Goal: Task Accomplishment & Management: Manage account settings

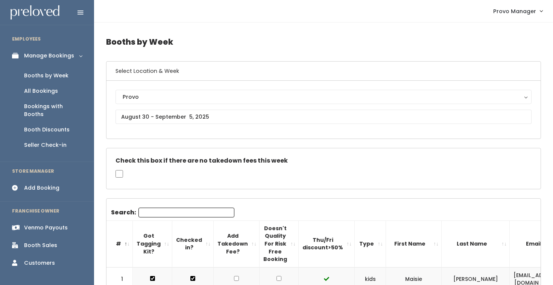
scroll to position [0, 91]
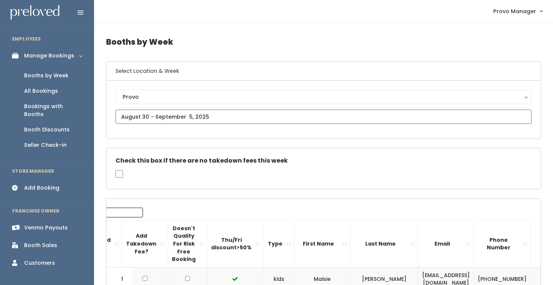
click at [159, 118] on input "text" at bounding box center [323, 117] width 416 height 14
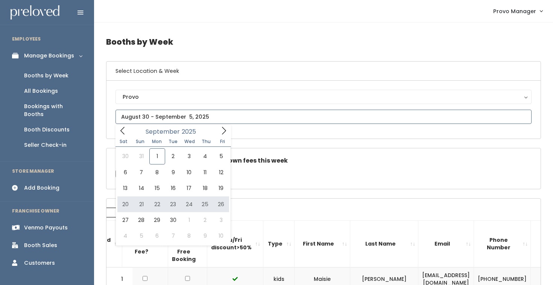
type input "September 20 to September 26"
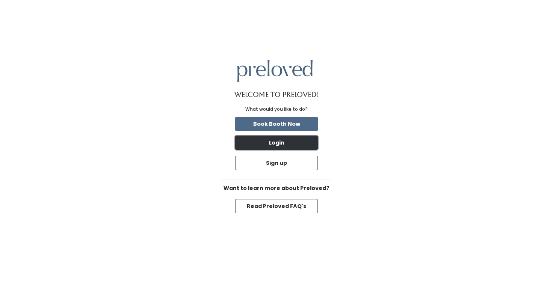
click at [259, 146] on button "Login" at bounding box center [276, 143] width 83 height 14
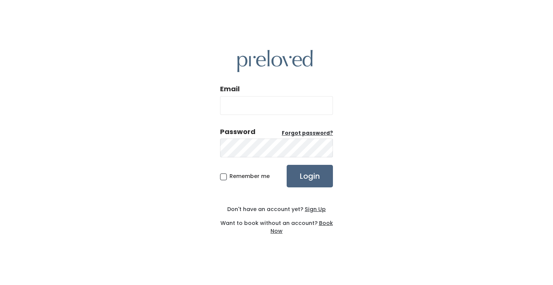
type input "provo@preloved.love"
click at [308, 174] on input "Login" at bounding box center [309, 176] width 46 height 23
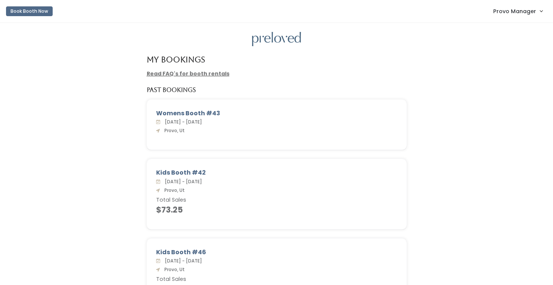
click at [504, 12] on span "Provo Manager" at bounding box center [514, 11] width 43 height 8
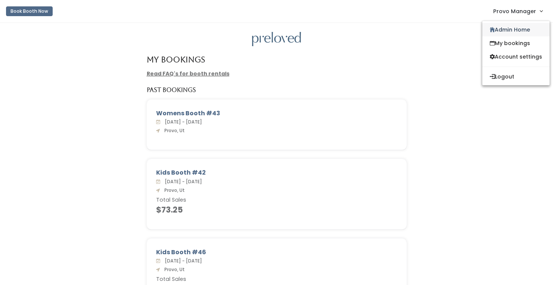
click at [504, 31] on link "Admin Home" at bounding box center [515, 30] width 67 height 14
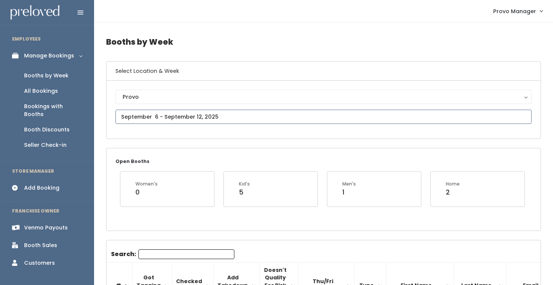
click at [163, 121] on input "text" at bounding box center [323, 117] width 416 height 14
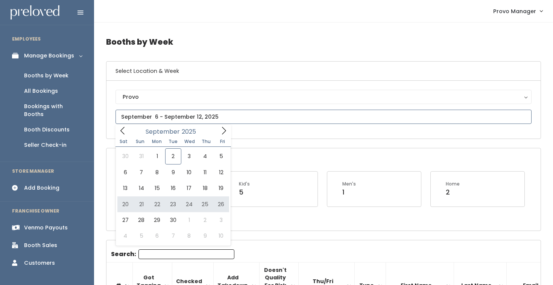
type input "September 20 to September 26"
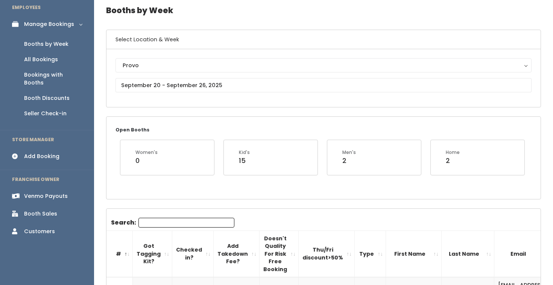
scroll to position [33, 0]
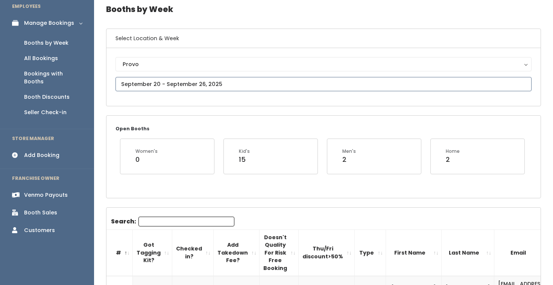
click at [178, 77] on input "text" at bounding box center [323, 84] width 416 height 14
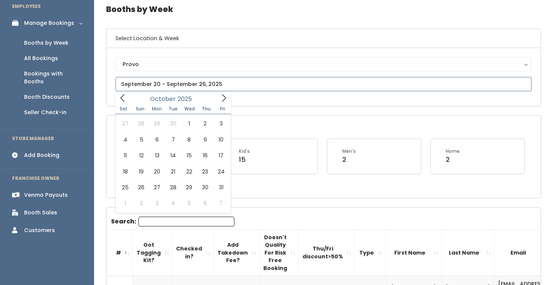
click at [219, 97] on span at bounding box center [224, 98] width 14 height 12
click at [127, 99] on span at bounding box center [122, 98] width 14 height 12
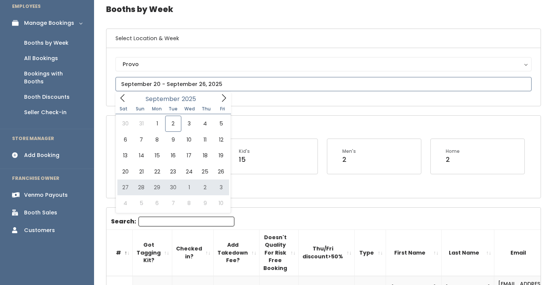
type input "September 27 to October 3"
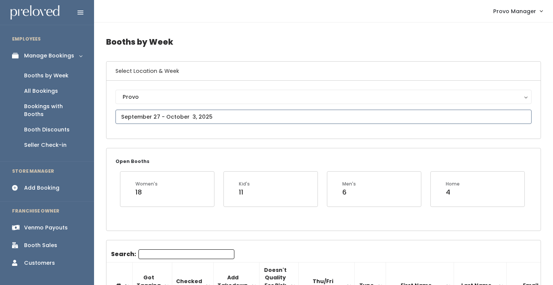
click at [139, 116] on input "text" at bounding box center [323, 117] width 416 height 14
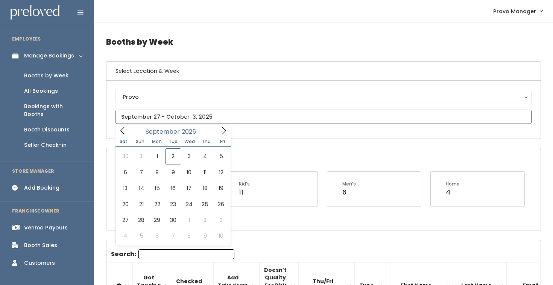
click at [226, 129] on icon at bounding box center [224, 131] width 8 height 8
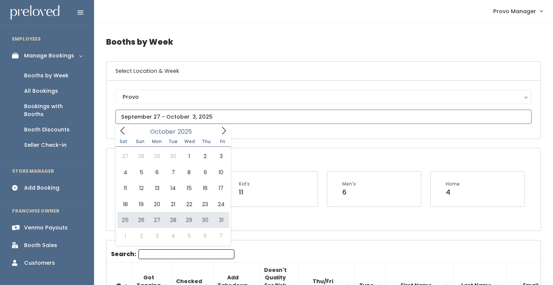
type input "October 25 to October 31"
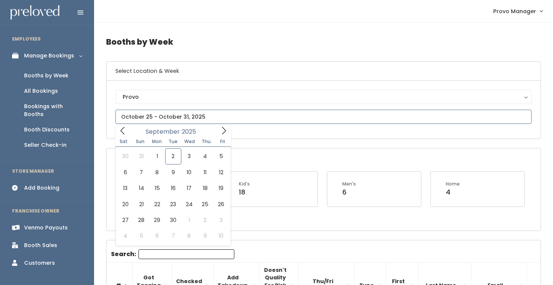
click at [139, 119] on input "text" at bounding box center [323, 117] width 416 height 14
click at [227, 131] on span at bounding box center [224, 131] width 14 height 12
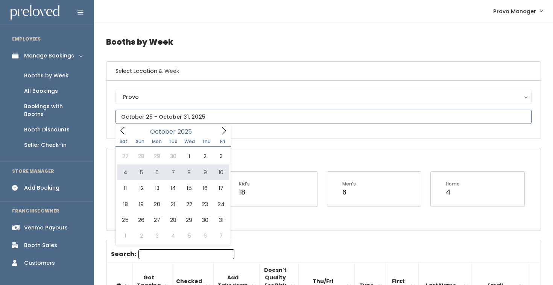
type input "[DATE] to [DATE]"
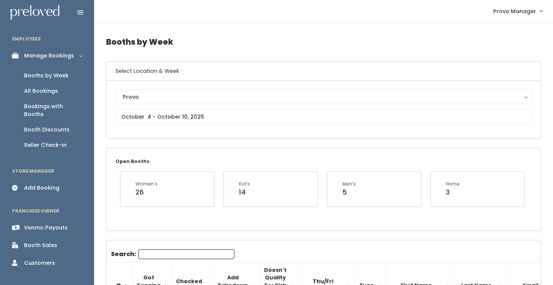
click at [159, 251] on input "Search:" at bounding box center [186, 255] width 96 height 10
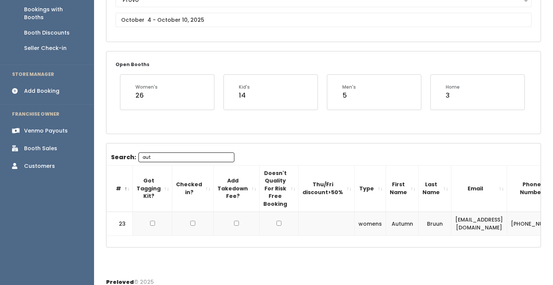
scroll to position [104, 0]
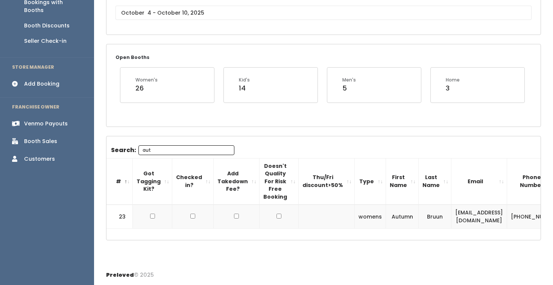
type input "aut"
drag, startPoint x: 519, startPoint y: 217, endPoint x: 440, endPoint y: 215, distance: 79.0
click at [451, 215] on td "autumnabruun@gmail.com" at bounding box center [479, 217] width 56 height 24
copy td "autumnabruun@gmail.com"
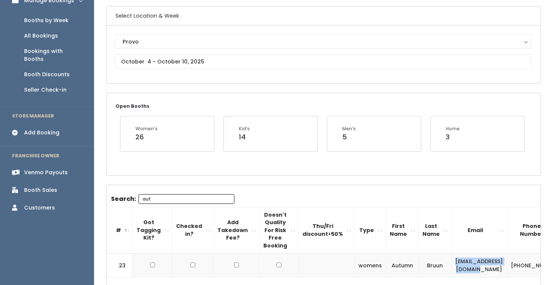
scroll to position [33, 0]
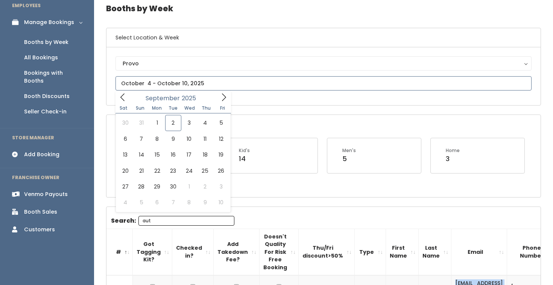
click at [167, 86] on input "text" at bounding box center [323, 83] width 416 height 14
click at [225, 95] on icon at bounding box center [224, 97] width 8 height 8
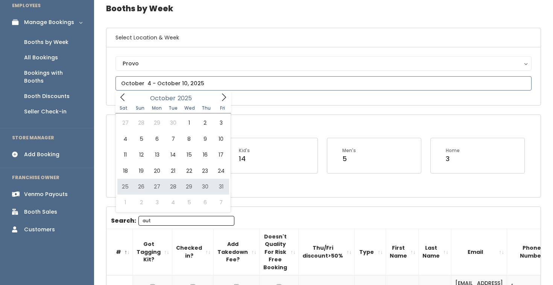
type input "October 25 to October 31"
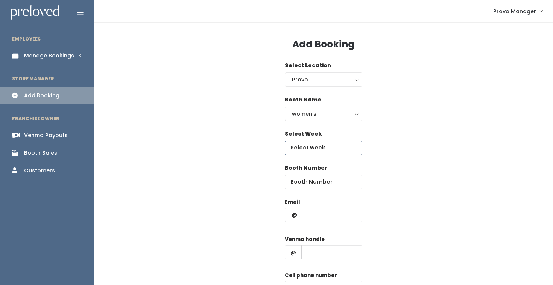
click at [319, 145] on input "text" at bounding box center [323, 148] width 77 height 14
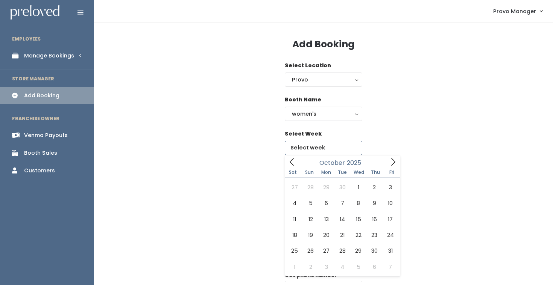
click at [392, 159] on icon at bounding box center [393, 162] width 8 height 8
type input "October 25 to October 31"
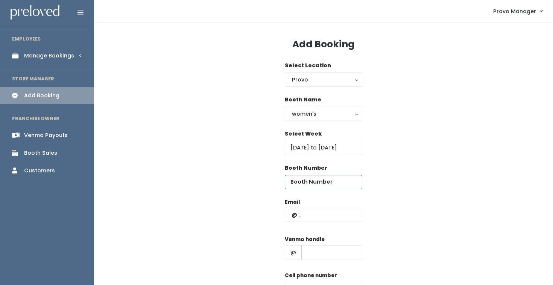
click at [313, 187] on input "number" at bounding box center [323, 182] width 77 height 14
click at [313, 216] on input "text" at bounding box center [323, 215] width 77 height 14
paste input "autumnabruun@gmail.com"
type input "autumnabruun@gmail.com"
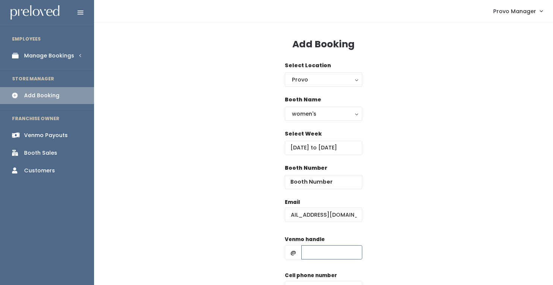
click at [332, 252] on input "text" at bounding box center [331, 253] width 61 height 14
type input "d"
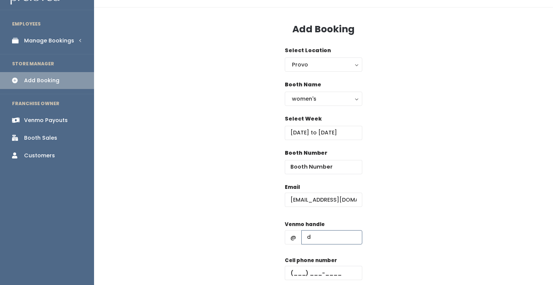
scroll to position [15, 0]
click at [340, 270] on input "text" at bounding box center [323, 273] width 77 height 14
type input "(555) 555-5555"
click at [304, 168] on input "number" at bounding box center [323, 167] width 77 height 14
type input "19"
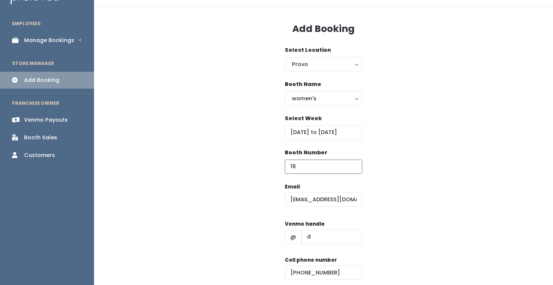
click at [426, 172] on div "Booth Number 19" at bounding box center [323, 166] width 435 height 34
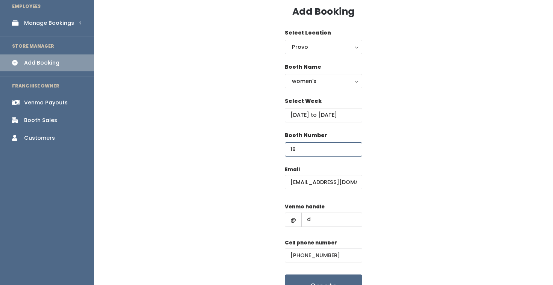
scroll to position [38, 0]
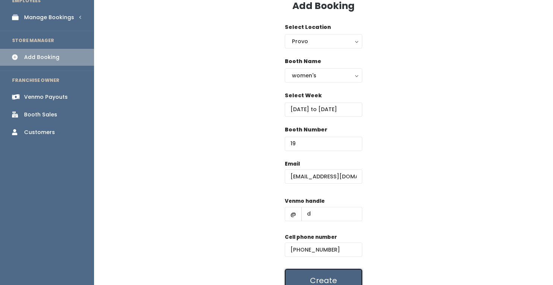
click at [329, 277] on button "Create" at bounding box center [323, 280] width 77 height 23
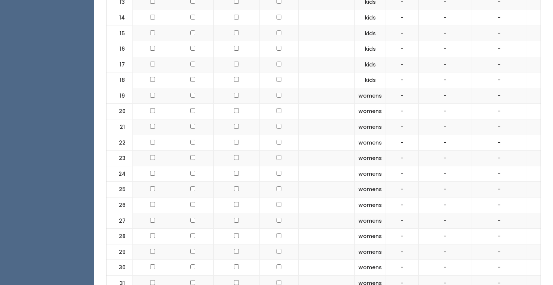
scroll to position [504, 0]
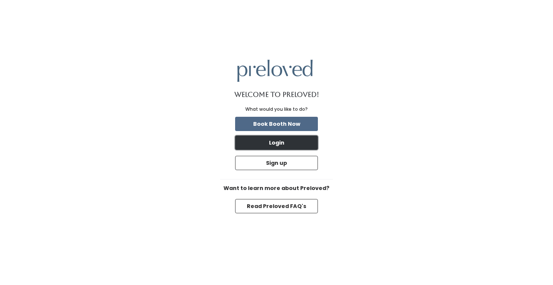
click at [301, 141] on button "Login" at bounding box center [276, 143] width 83 height 14
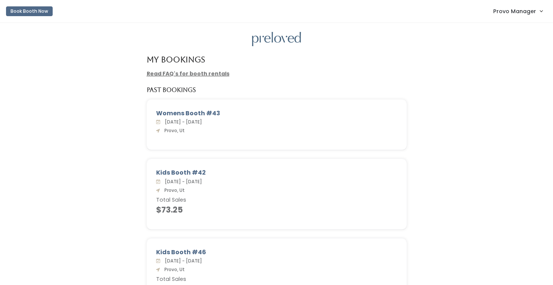
click at [529, 9] on span "Provo Manager" at bounding box center [514, 11] width 43 height 8
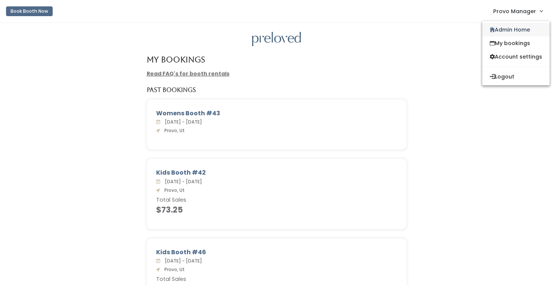
click at [504, 35] on link "Admin Home" at bounding box center [515, 30] width 67 height 14
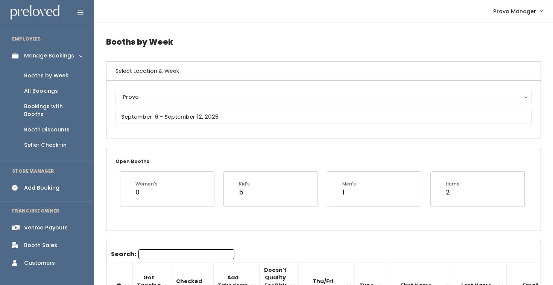
click at [60, 183] on link "Add Booking" at bounding box center [47, 188] width 94 height 17
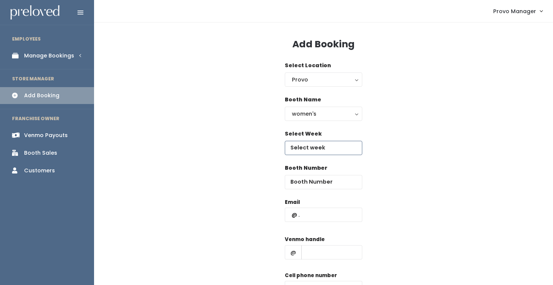
click at [318, 145] on input "text" at bounding box center [323, 148] width 77 height 14
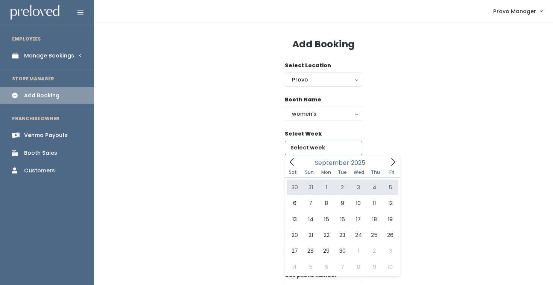
click at [391, 162] on icon at bounding box center [393, 162] width 8 height 8
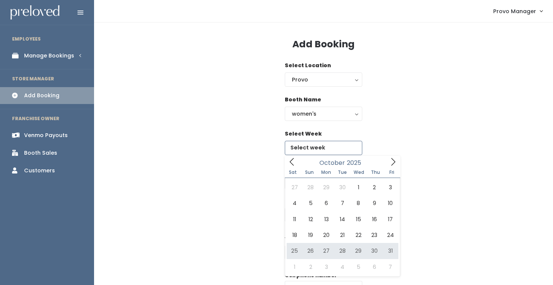
type input "October 25 to October 31"
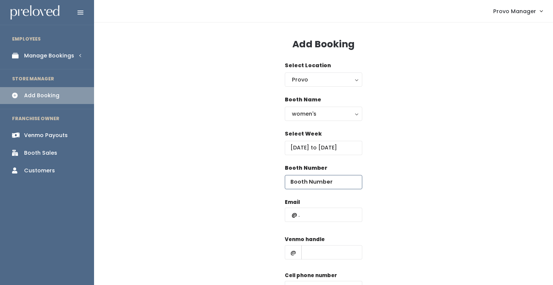
click at [308, 181] on input "number" at bounding box center [323, 182] width 77 height 14
type input "19"
click at [310, 219] on input "text" at bounding box center [323, 215] width 77 height 14
paste input "autumnabruun@gmail.com"
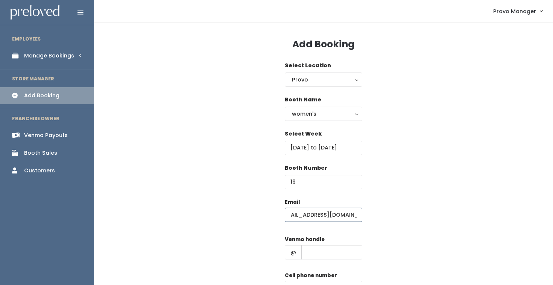
type input "autumnabruun@gmail.com"
click at [314, 253] on input "text" at bounding box center [331, 253] width 61 height 14
type input "d"
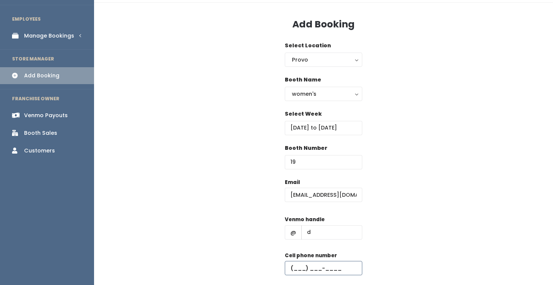
click at [336, 268] on input "text" at bounding box center [323, 268] width 77 height 14
type input "(555) 555-5555"
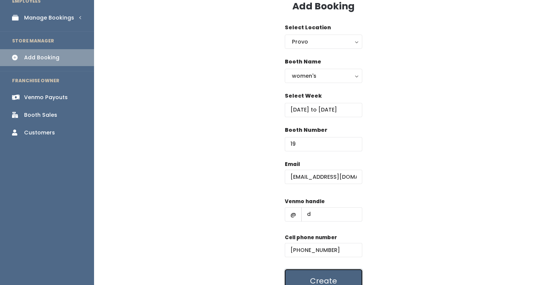
click at [332, 274] on button "Create" at bounding box center [323, 281] width 77 height 23
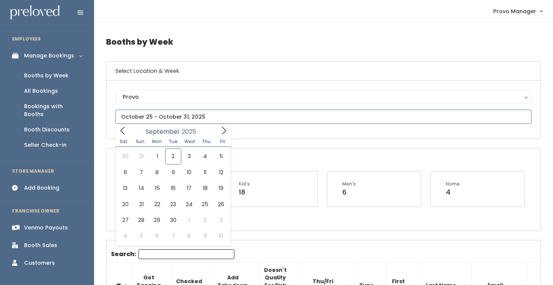
click at [220, 132] on icon at bounding box center [224, 131] width 8 height 8
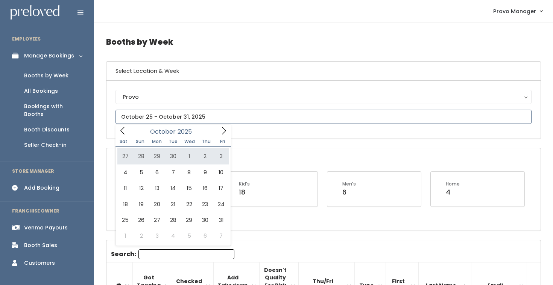
type input "[DATE] to [DATE]"
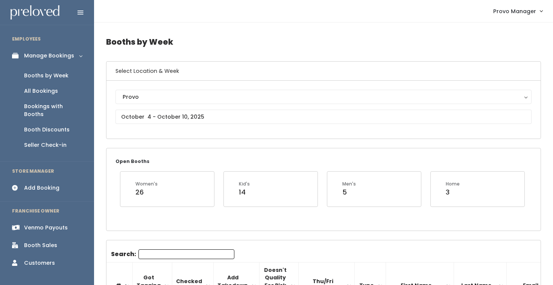
click at [163, 255] on input "Search:" at bounding box center [186, 255] width 96 height 10
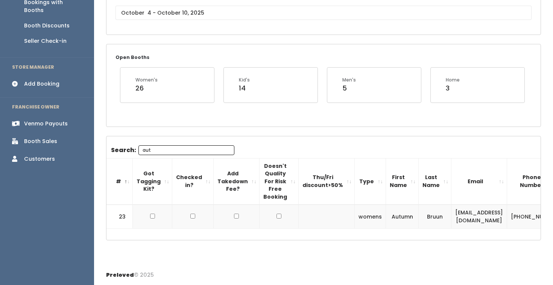
scroll to position [0, 84]
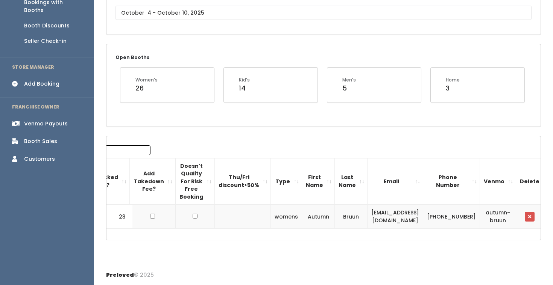
type input "aut"
click at [524, 214] on button "button" at bounding box center [529, 217] width 10 height 10
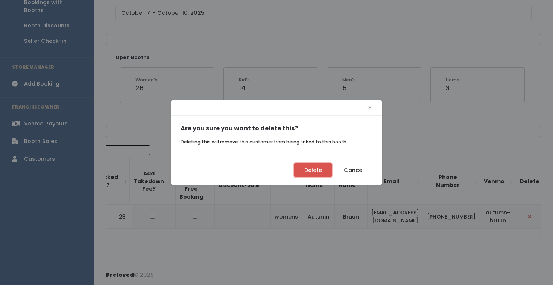
click at [303, 168] on button "Delete" at bounding box center [313, 170] width 38 height 14
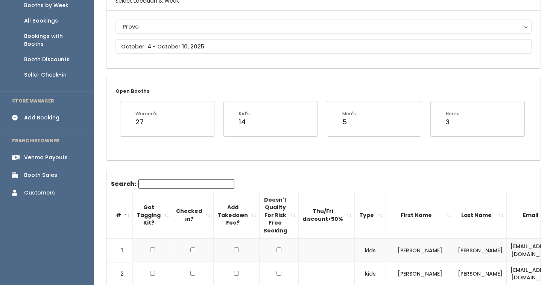
scroll to position [70, 0]
click at [166, 183] on input "Search:" at bounding box center [186, 185] width 96 height 10
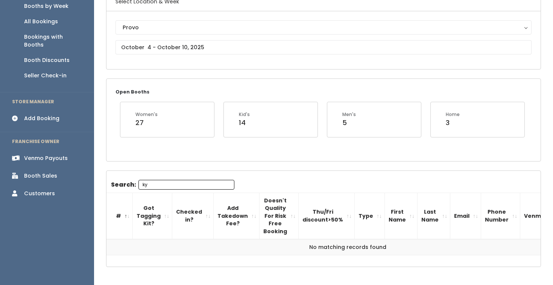
type input "k"
